Goal: Task Accomplishment & Management: Manage account settings

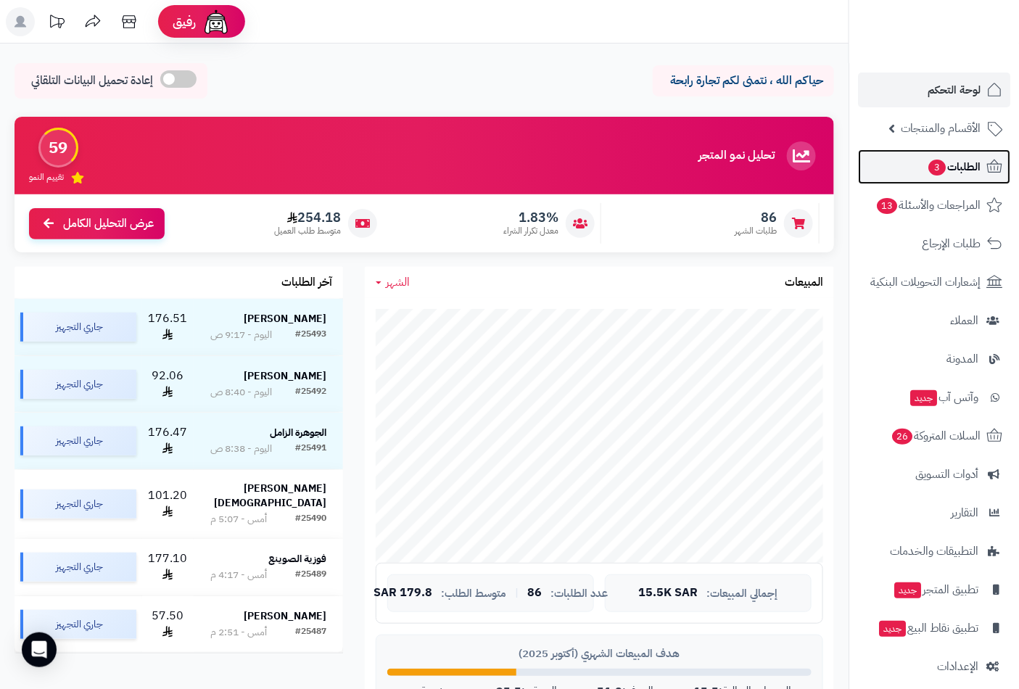
click at [932, 172] on span "3" at bounding box center [937, 168] width 18 height 17
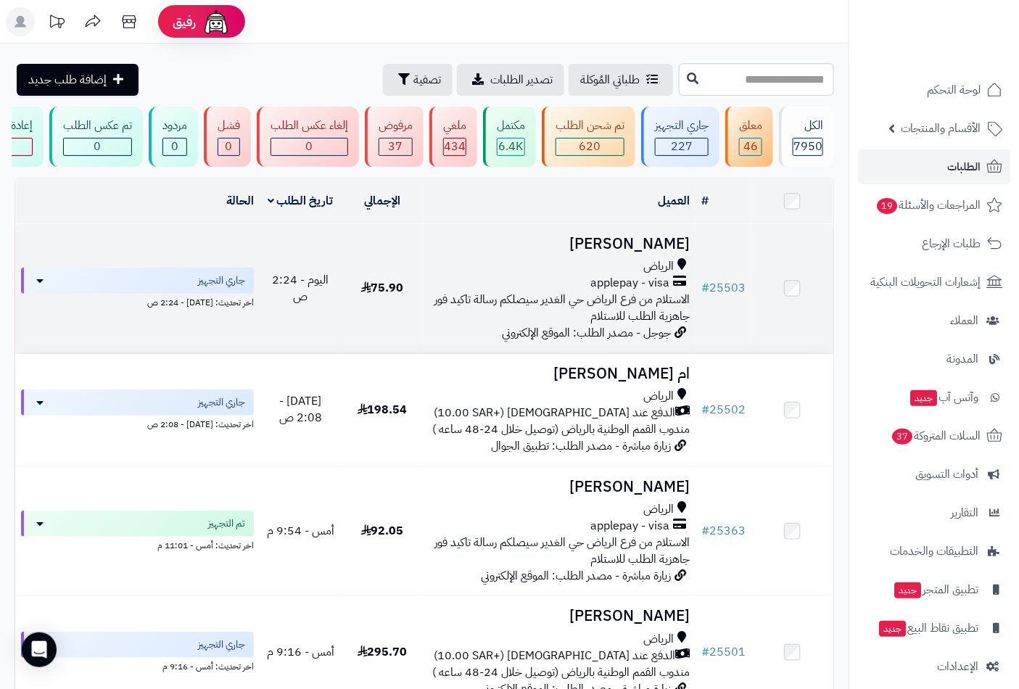
click at [668, 252] on h3 "أريج منصور" at bounding box center [559, 244] width 261 height 17
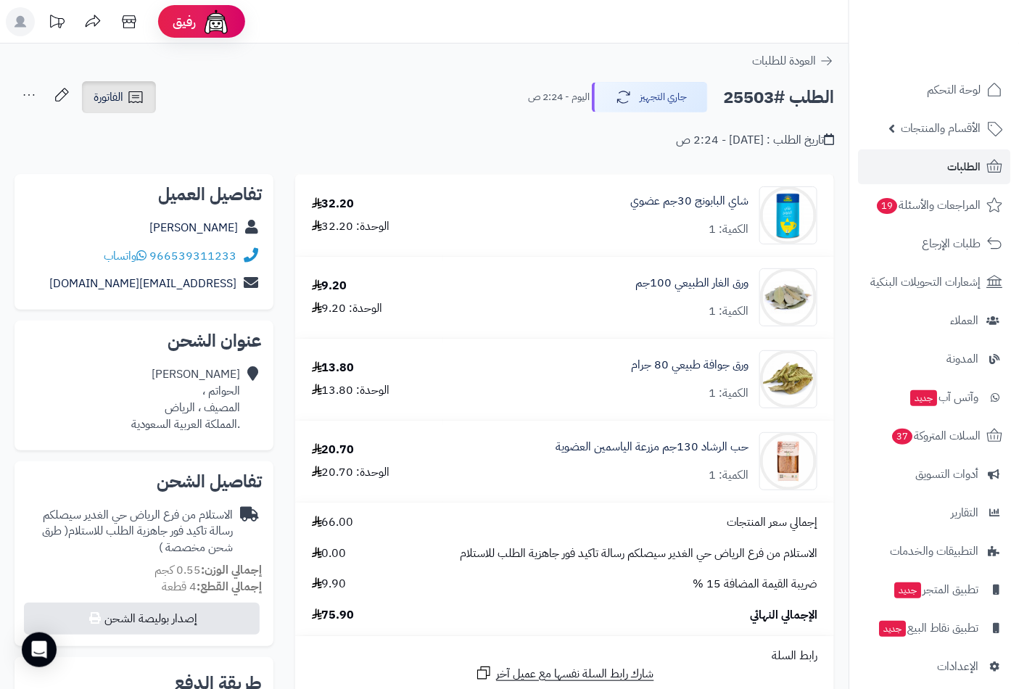
click at [131, 100] on icon at bounding box center [135, 96] width 17 height 17
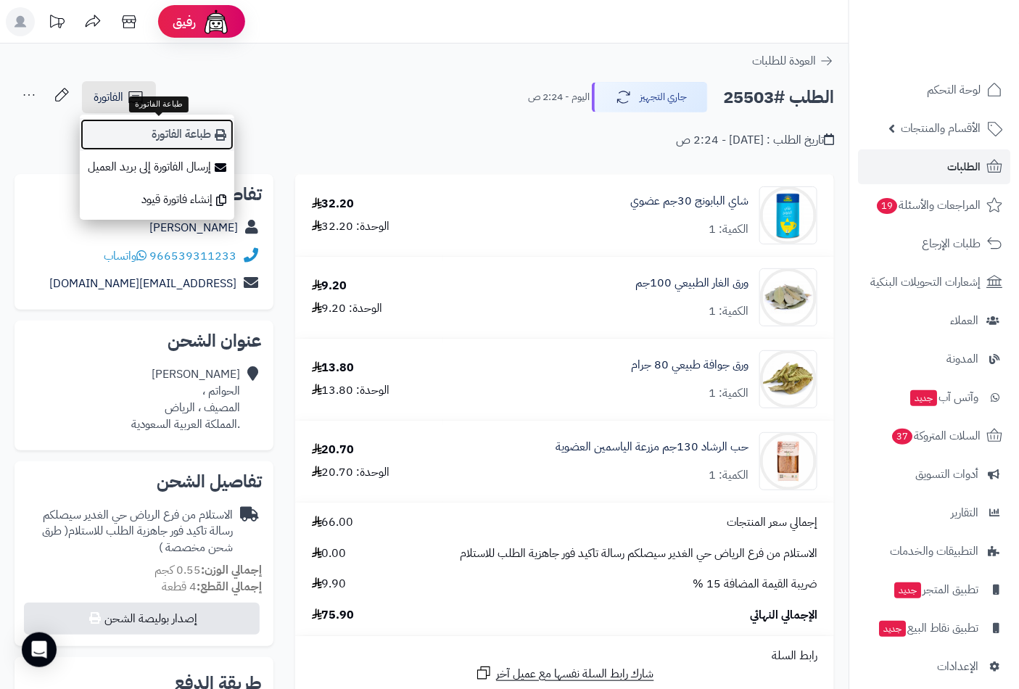
click at [173, 133] on link "طباعة الفاتورة" at bounding box center [157, 134] width 154 height 33
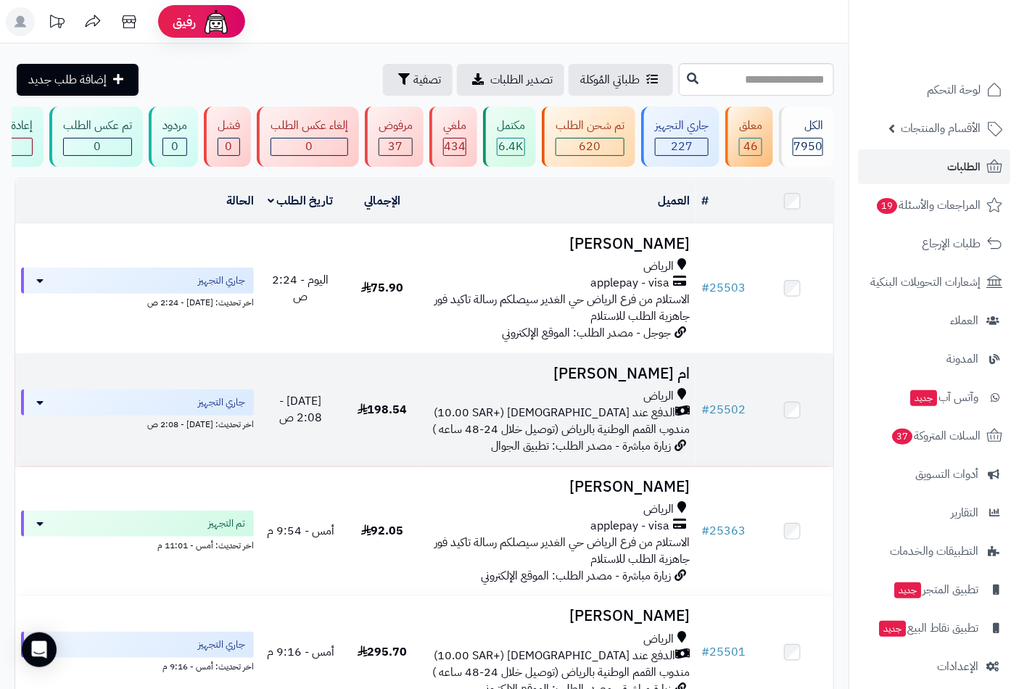
click at [616, 382] on h3 "ام عبدالله عبدالعزيز" at bounding box center [559, 373] width 261 height 17
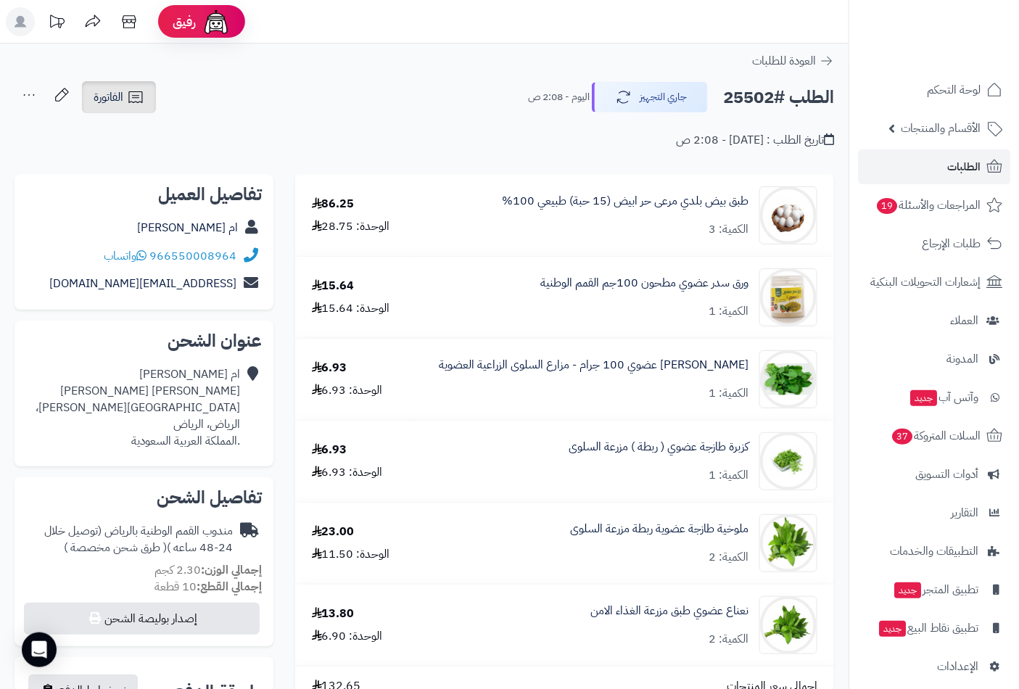
click at [103, 99] on span "الفاتورة" at bounding box center [109, 96] width 30 height 17
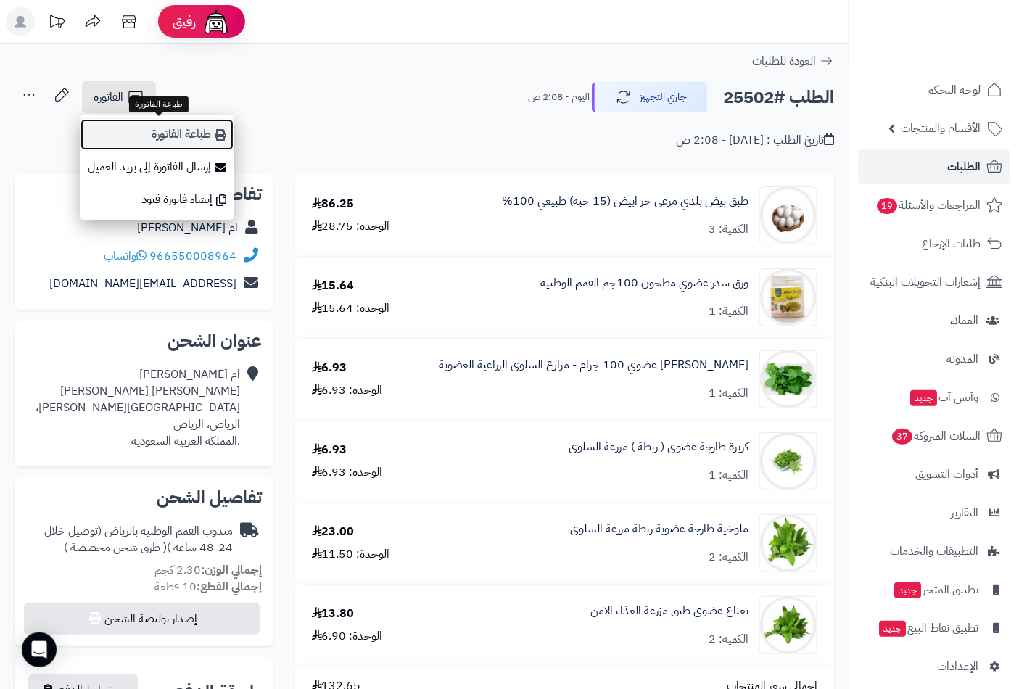
click at [186, 138] on link "طباعة الفاتورة" at bounding box center [157, 134] width 154 height 33
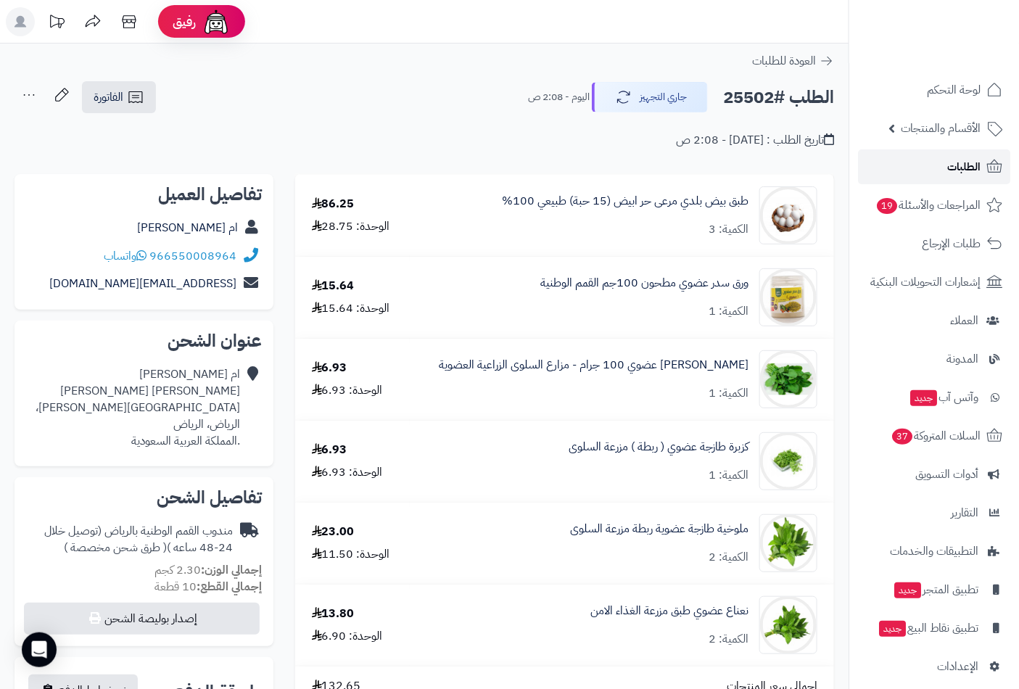
click at [929, 176] on link "الطلبات" at bounding box center [934, 166] width 152 height 35
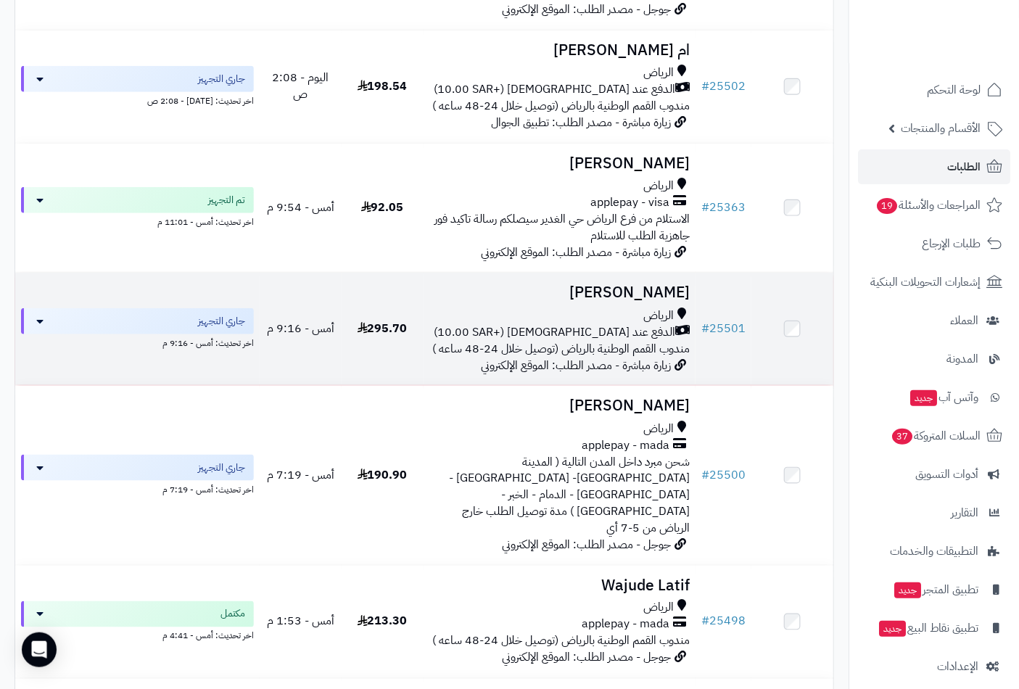
scroll to position [402, 0]
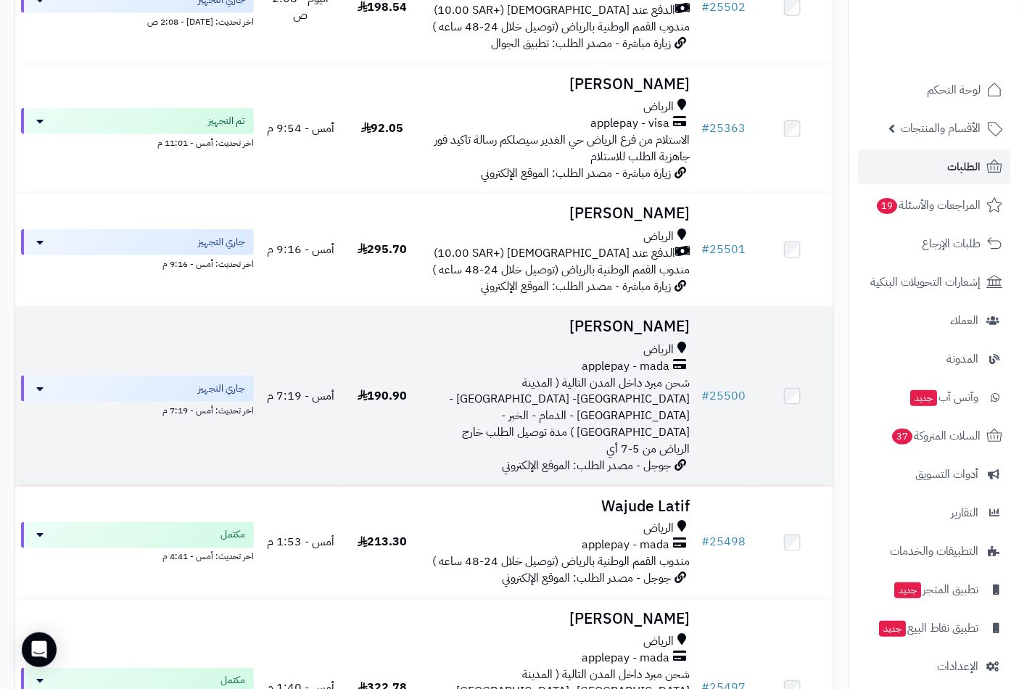
click at [632, 358] on div "الرياض" at bounding box center [559, 349] width 261 height 17
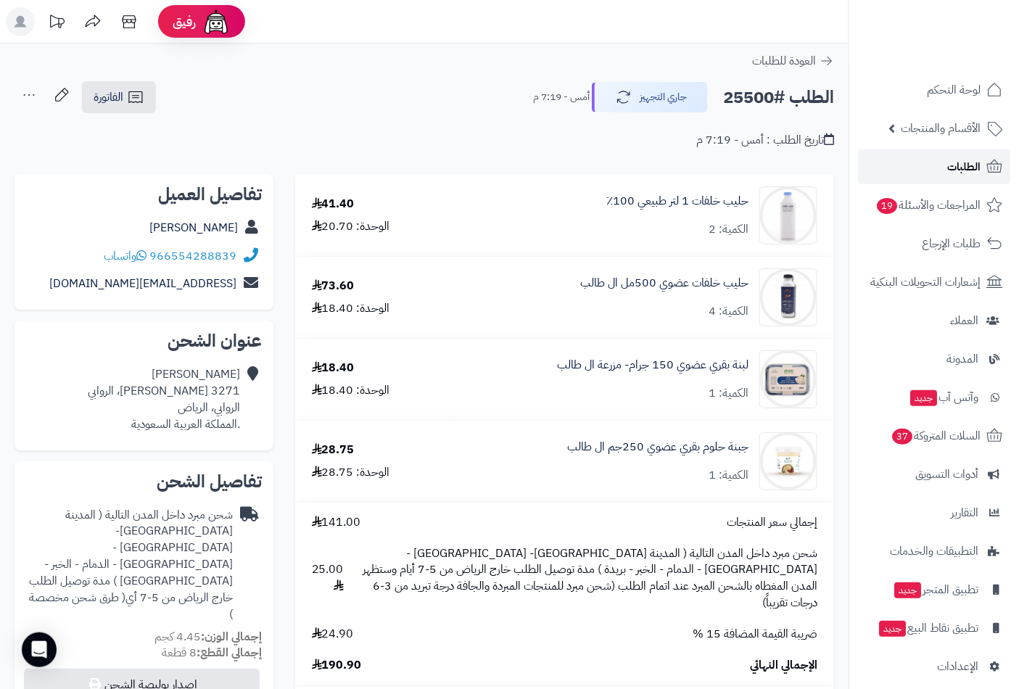
click at [943, 162] on link "الطلبات" at bounding box center [934, 166] width 152 height 35
